Goal: Task Accomplishment & Management: Manage account settings

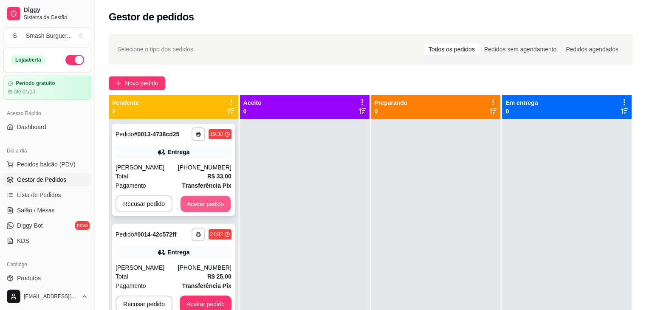
click at [209, 203] on button "Aceitar pedido" at bounding box center [206, 204] width 50 height 17
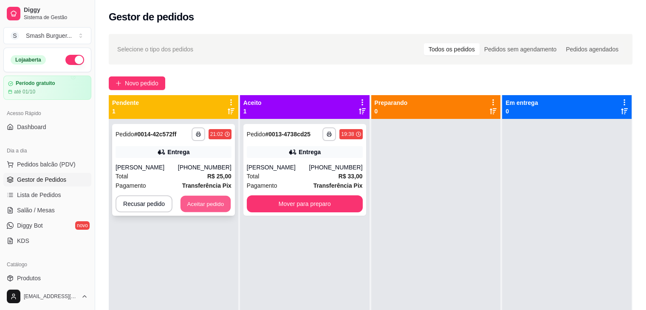
click at [203, 209] on button "Aceitar pedido" at bounding box center [206, 204] width 50 height 17
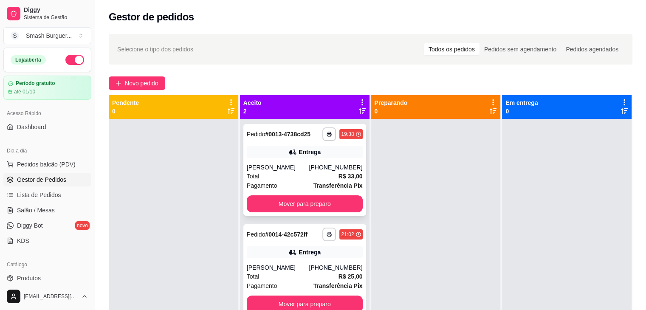
click at [294, 168] on div "[PERSON_NAME]" at bounding box center [278, 167] width 62 height 8
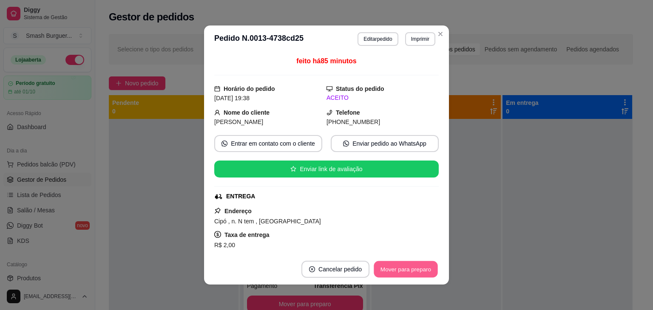
click at [396, 271] on button "Mover para preparo" at bounding box center [406, 269] width 64 height 17
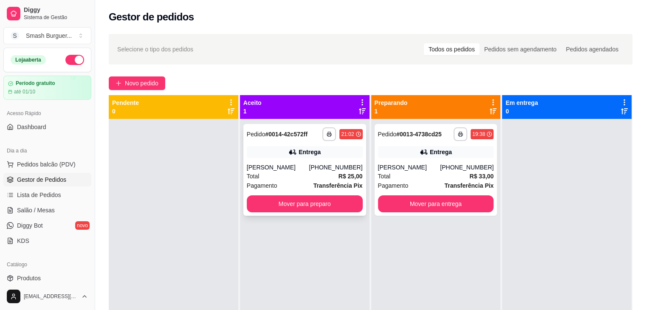
click at [268, 145] on div "**********" at bounding box center [304, 170] width 123 height 92
click at [394, 165] on div "[PERSON_NAME]" at bounding box center [409, 167] width 62 height 8
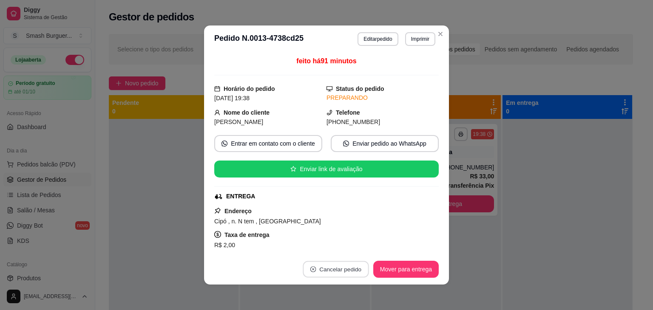
click at [321, 269] on button "Cancelar pedido" at bounding box center [336, 269] width 66 height 17
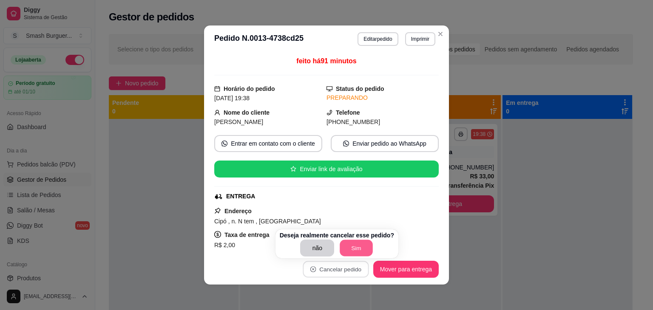
click at [350, 242] on button "Sim" at bounding box center [356, 248] width 33 height 17
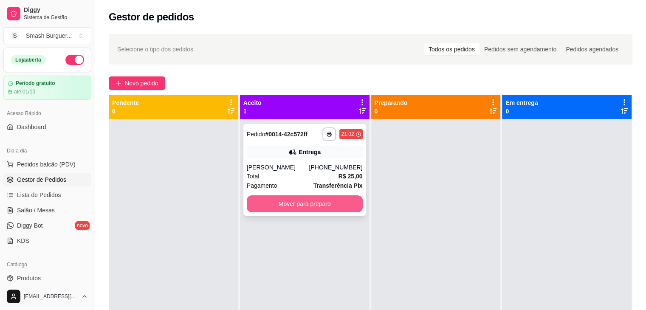
click at [281, 201] on button "Mover para preparo" at bounding box center [305, 203] width 116 height 17
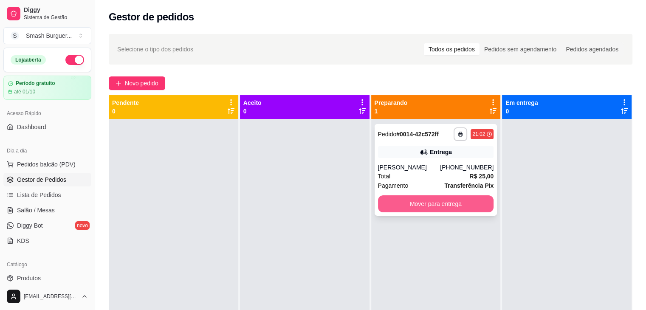
click at [405, 201] on button "Mover para entrega" at bounding box center [436, 203] width 116 height 17
